Goal: Register for event/course

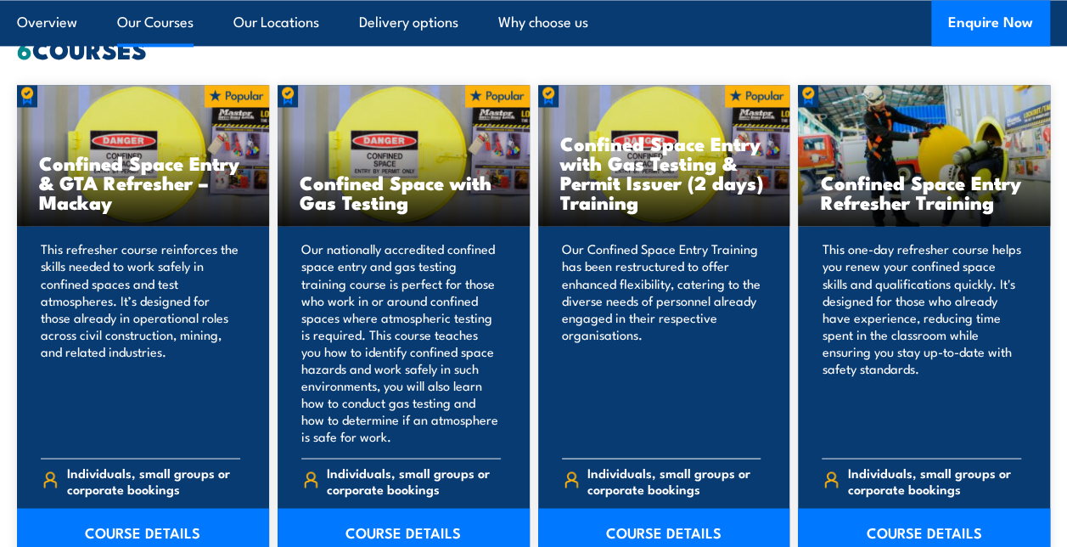
scroll to position [1444, 0]
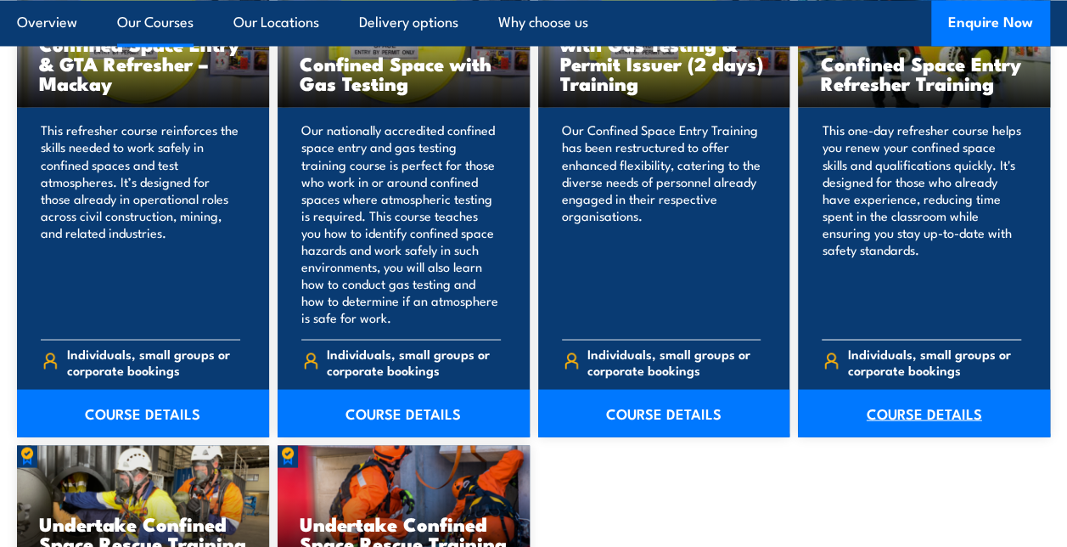
click at [892, 415] on link "COURSE DETAILS" at bounding box center [924, 413] width 252 height 48
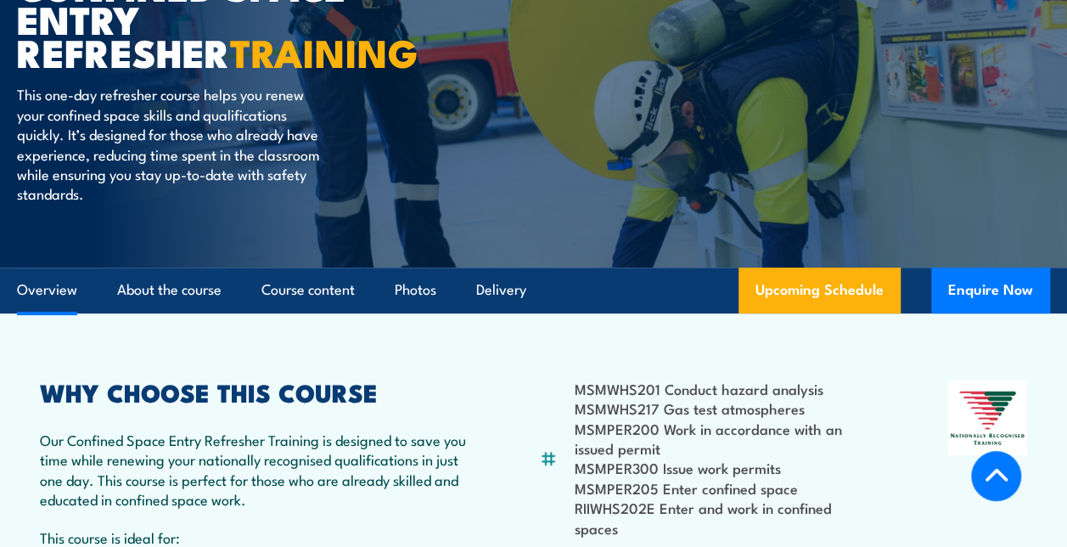
scroll to position [509, 0]
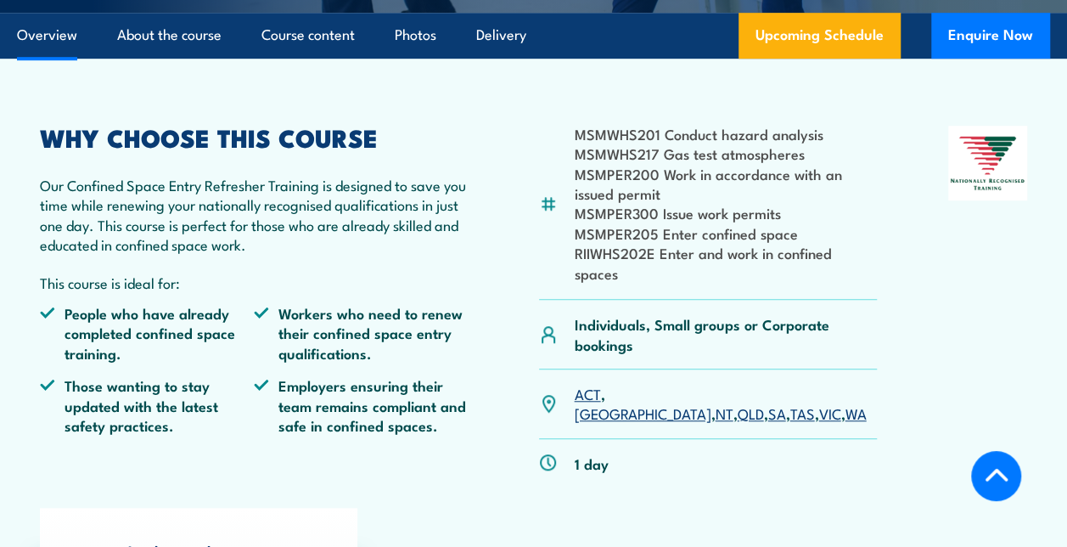
click at [819, 402] on link "VIC" at bounding box center [830, 412] width 22 height 20
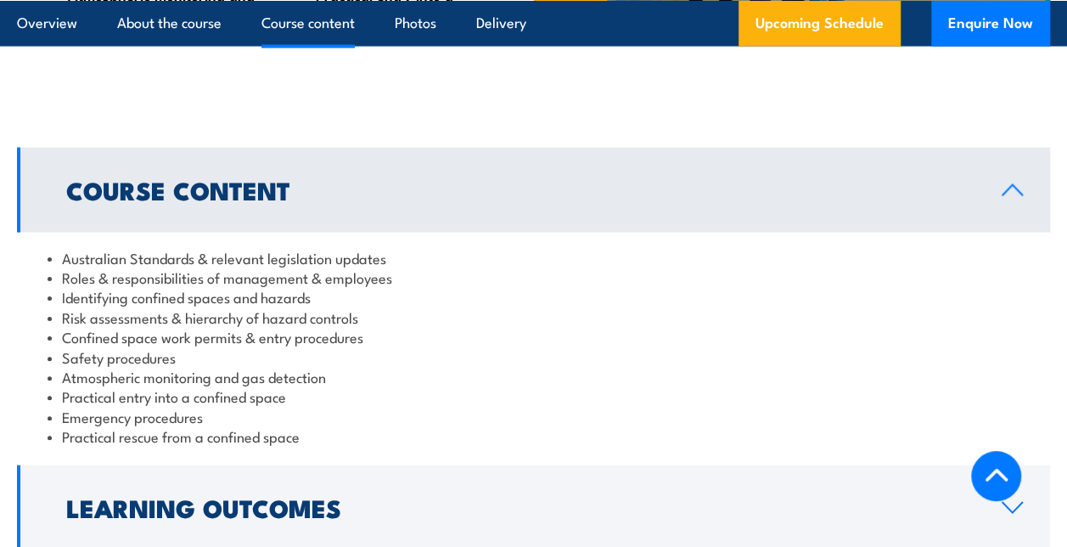
scroll to position [1620, 0]
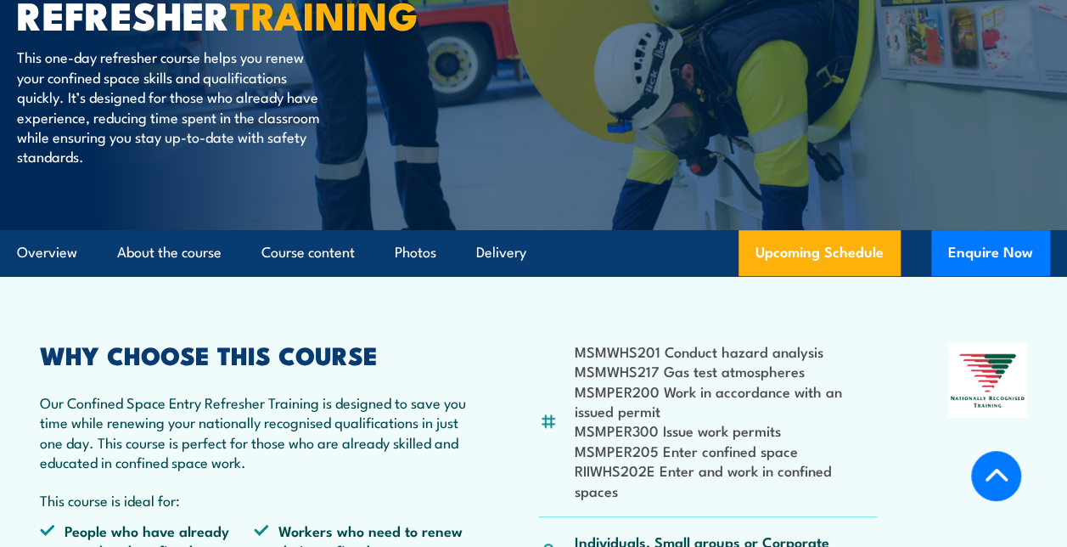
scroll to position [85, 0]
